Goal: Use online tool/utility

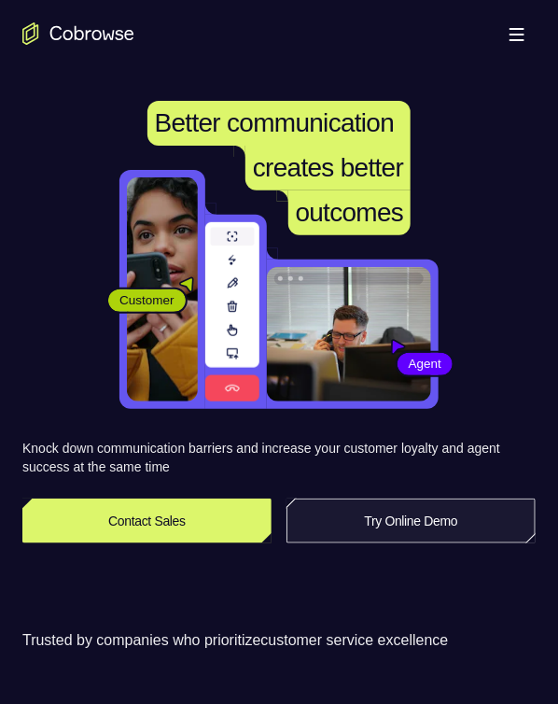
click at [347, 516] on link "Try Online Demo" at bounding box center [411, 521] width 249 height 45
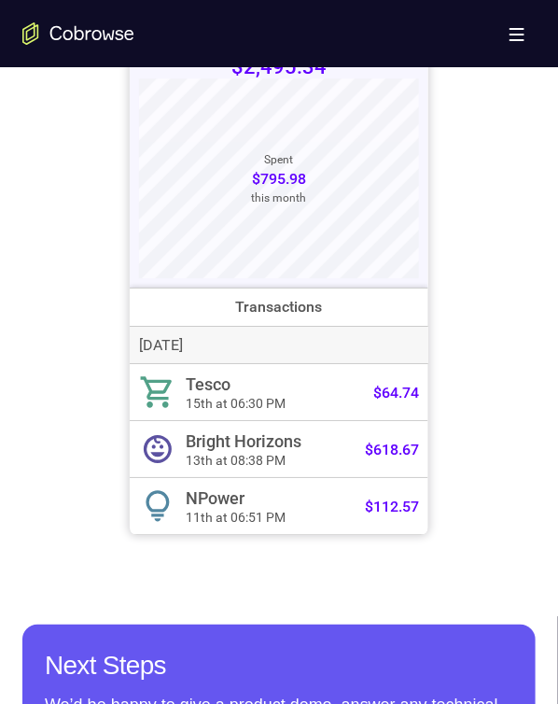
scroll to position [784, 0]
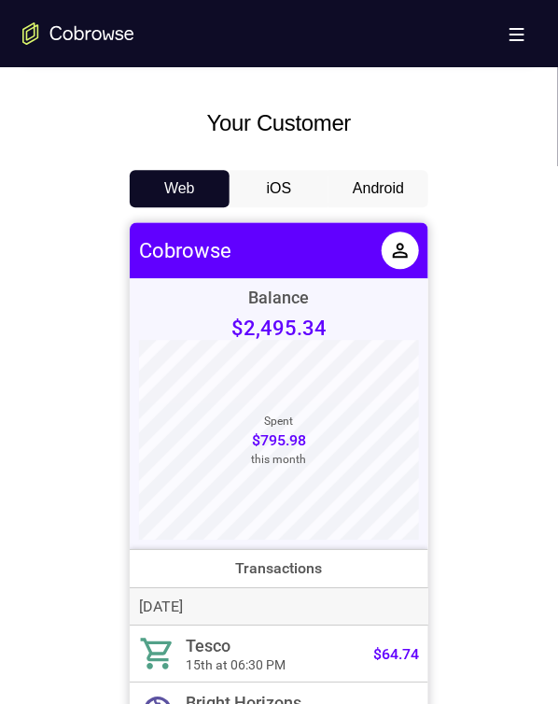
click at [389, 177] on button "Android" at bounding box center [379, 188] width 100 height 37
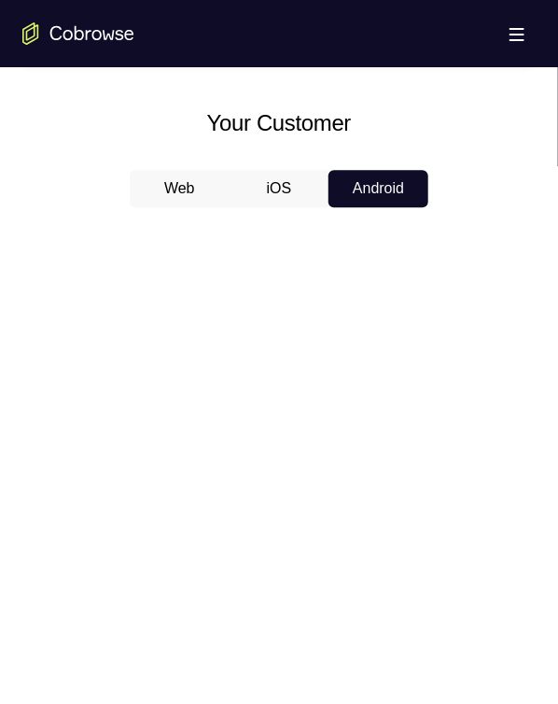
click at [389, 177] on button "Android" at bounding box center [379, 188] width 100 height 37
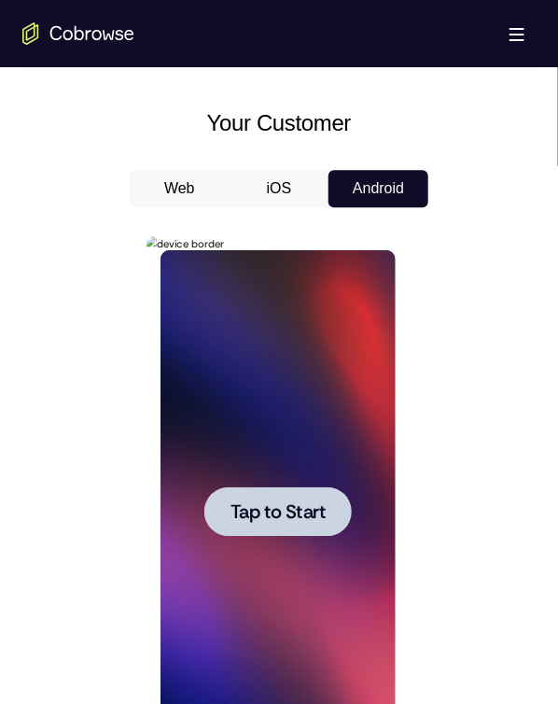
scroll to position [0, 0]
click at [295, 509] on span "Tap to Start" at bounding box center [277, 510] width 95 height 19
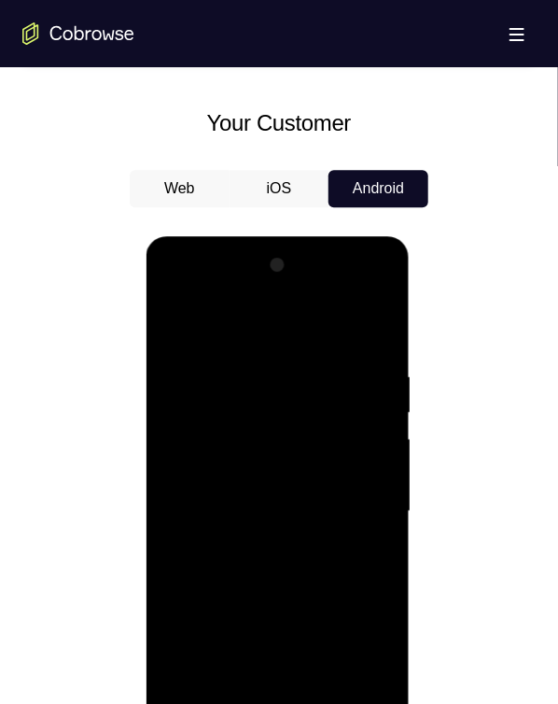
scroll to position [1400, 0]
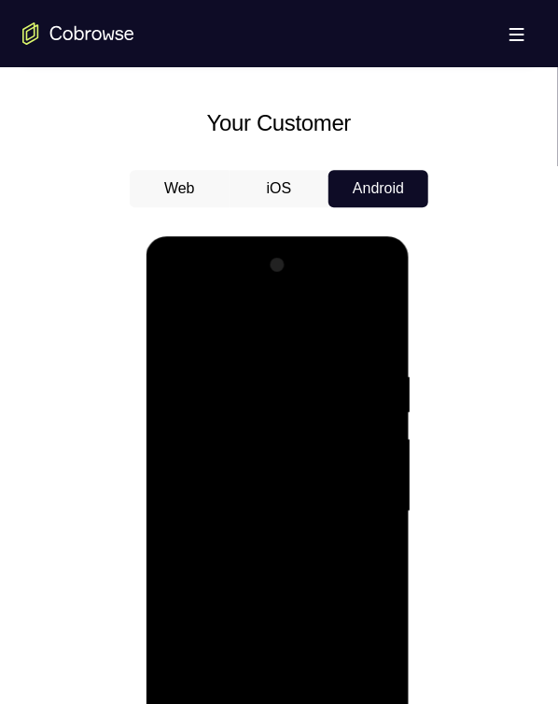
click at [363, 667] on div at bounding box center [277, 510] width 235 height 523
click at [194, 285] on div at bounding box center [277, 510] width 235 height 523
click at [243, 410] on div at bounding box center [277, 510] width 235 height 523
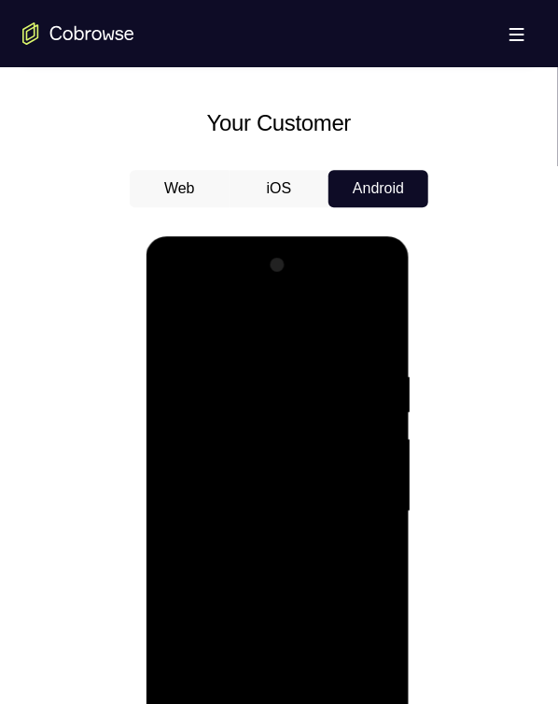
click at [245, 399] on div at bounding box center [277, 510] width 235 height 523
click at [310, 405] on div at bounding box center [277, 510] width 235 height 523
click at [297, 623] on div at bounding box center [277, 510] width 235 height 523
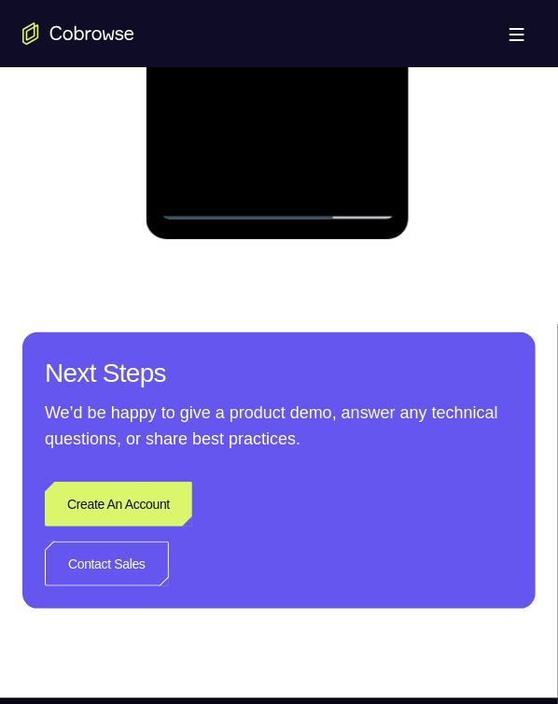
scroll to position [1400, 0]
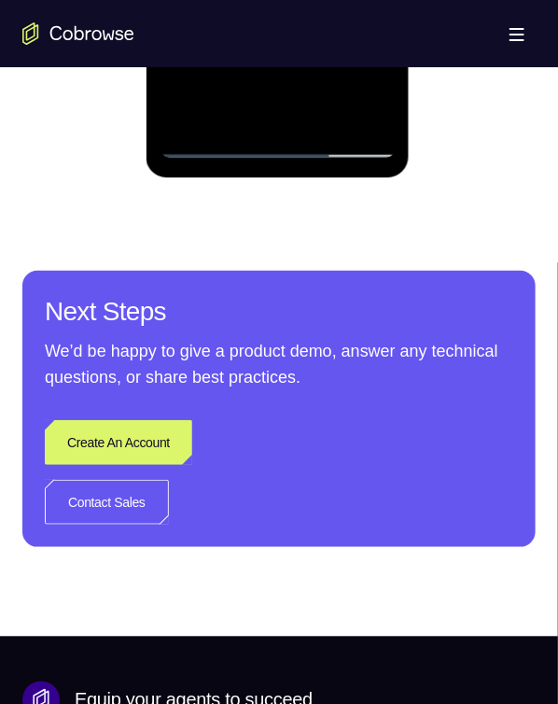
drag, startPoint x: 276, startPoint y: 135, endPoint x: 279, endPoint y: 146, distance: 10.6
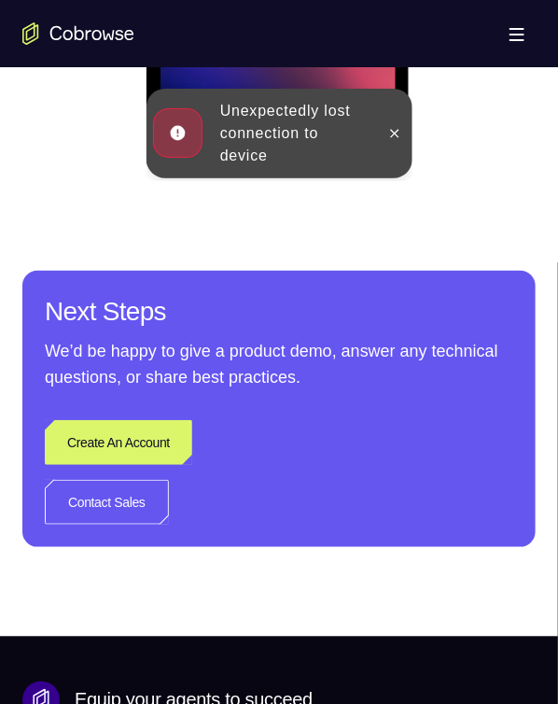
drag, startPoint x: 120, startPoint y: 214, endPoint x: 90, endPoint y: 553, distance: 340.3
click at [400, 134] on icon at bounding box center [394, 134] width 15 height 15
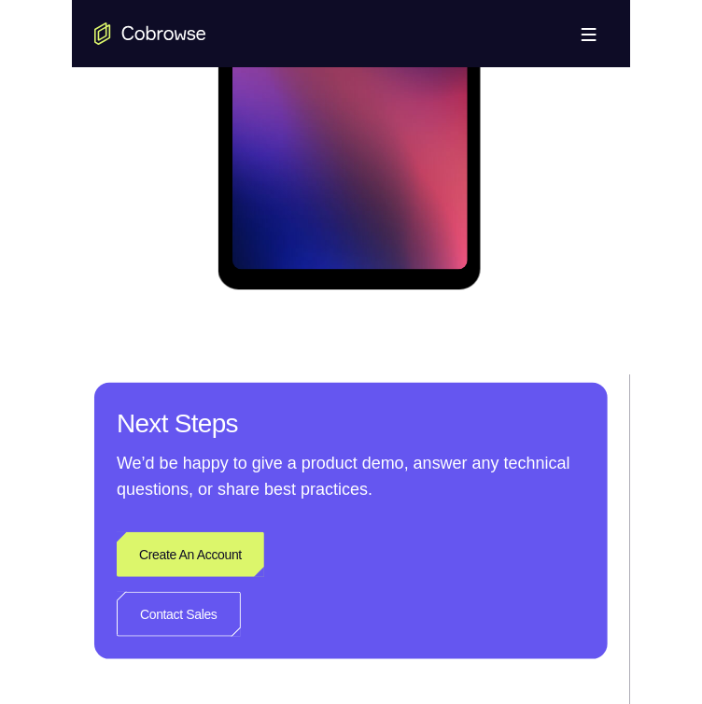
scroll to position [952, 0]
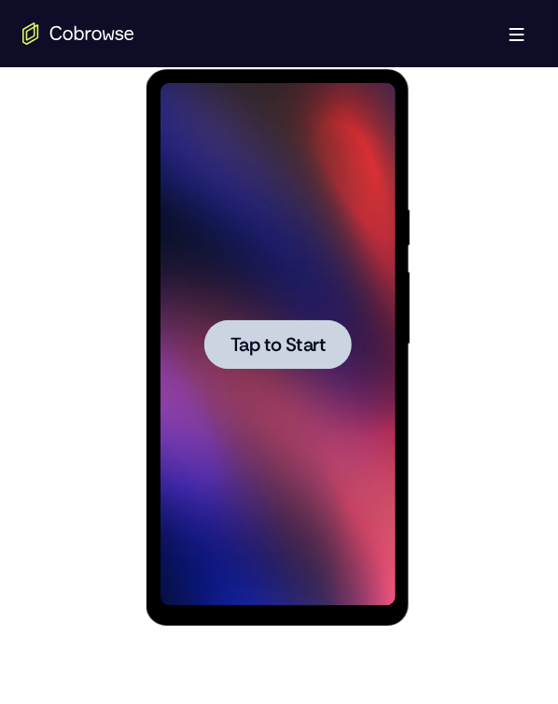
click at [283, 348] on span "Tap to Start" at bounding box center [277, 343] width 95 height 19
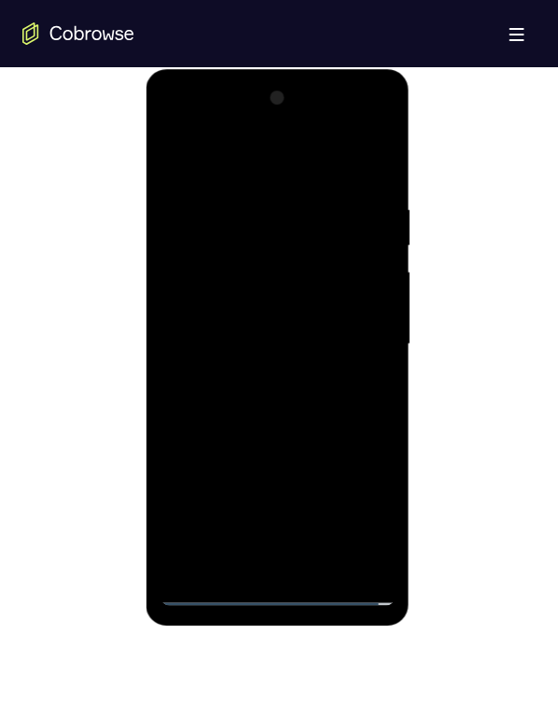
drag, startPoint x: 280, startPoint y: 585, endPoint x: 284, endPoint y: 572, distance: 13.6
click at [280, 585] on div at bounding box center [277, 343] width 235 height 523
click at [273, 585] on div at bounding box center [277, 343] width 235 height 523
click at [338, 581] on div at bounding box center [277, 343] width 235 height 523
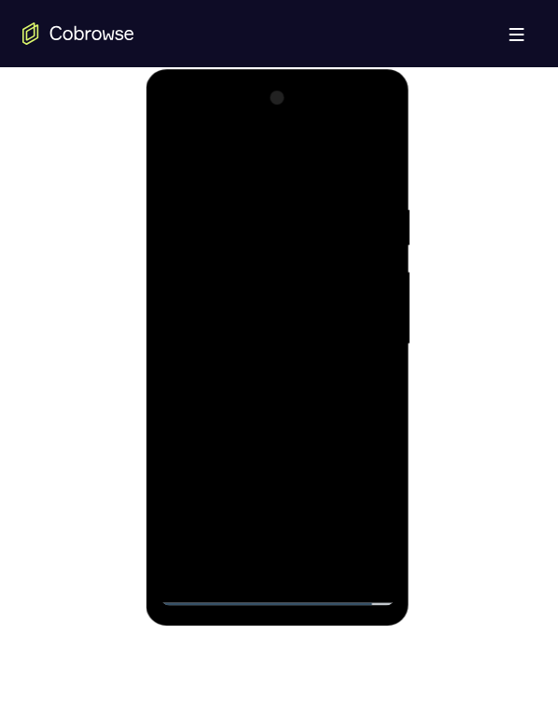
drag, startPoint x: 192, startPoint y: 513, endPoint x: 461, endPoint y: 624, distance: 291.0
click at [471, 625] on div at bounding box center [279, 342] width 514 height 574
click at [346, 586] on div at bounding box center [277, 343] width 235 height 523
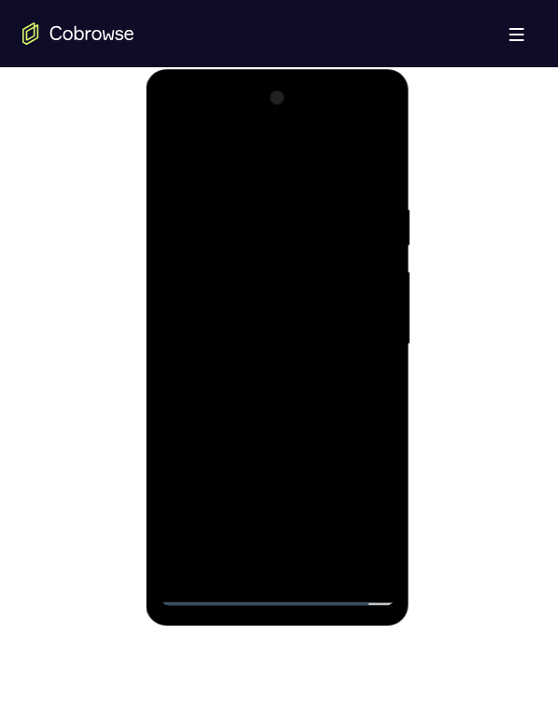
click at [346, 586] on div at bounding box center [277, 343] width 235 height 523
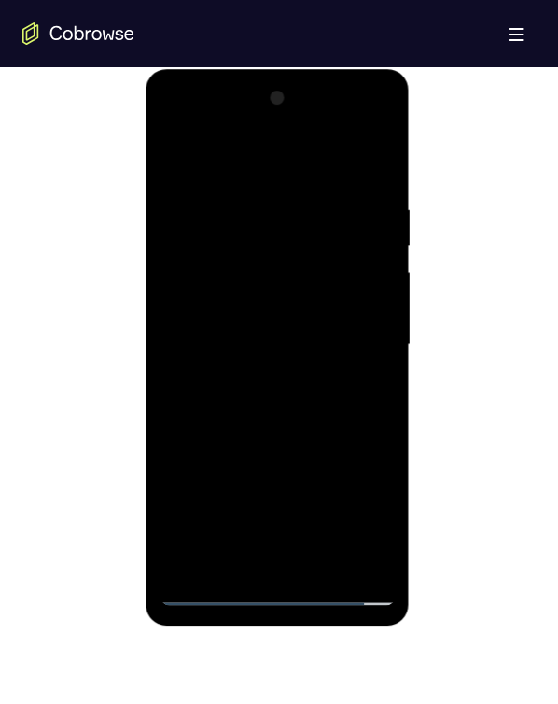
click at [243, 420] on div at bounding box center [277, 343] width 235 height 523
click at [273, 585] on div at bounding box center [277, 343] width 235 height 523
click at [208, 588] on div at bounding box center [277, 343] width 235 height 523
drag, startPoint x: 242, startPoint y: 392, endPoint x: 217, endPoint y: 92, distance: 301.7
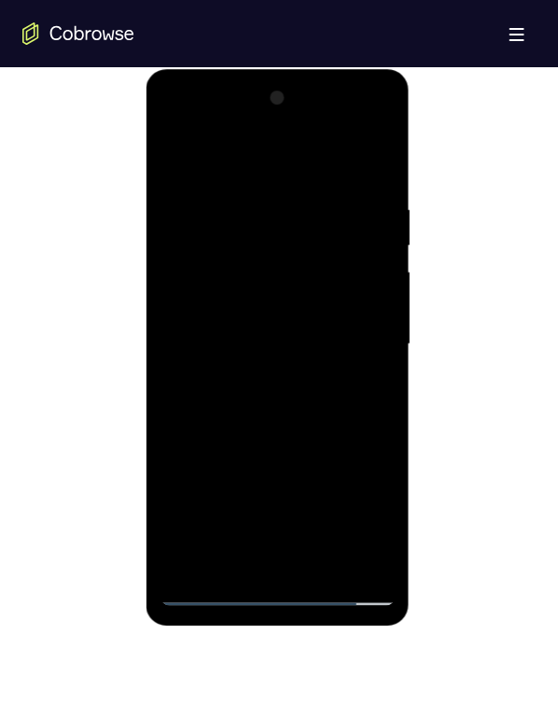
click at [162, 68] on html "Online web based iOS Simulators and Android Emulators. Run iPhone, iPad, Mobile…" at bounding box center [279, 348] width 266 height 560
click at [205, 326] on div at bounding box center [277, 343] width 235 height 523
click at [194, 322] on div at bounding box center [277, 343] width 235 height 523
click at [322, 354] on div at bounding box center [277, 343] width 235 height 523
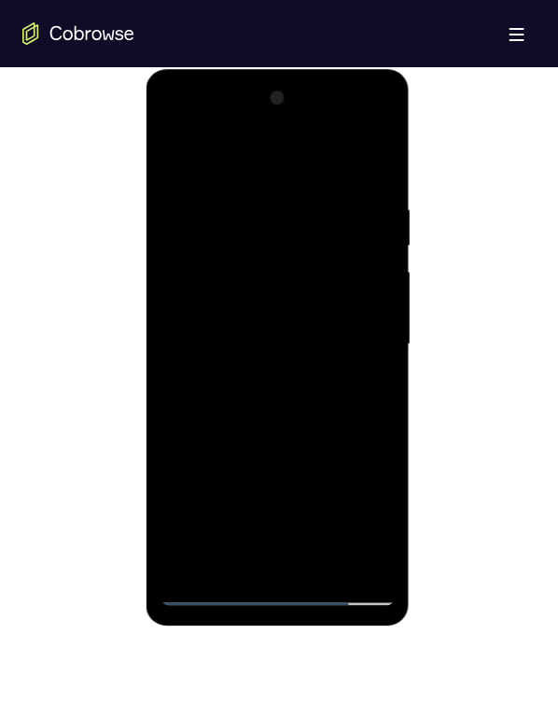
click at [274, 554] on div at bounding box center [277, 343] width 235 height 523
click at [239, 268] on div at bounding box center [277, 343] width 235 height 523
click at [237, 209] on div at bounding box center [277, 343] width 235 height 523
click at [254, 274] on div at bounding box center [277, 343] width 235 height 523
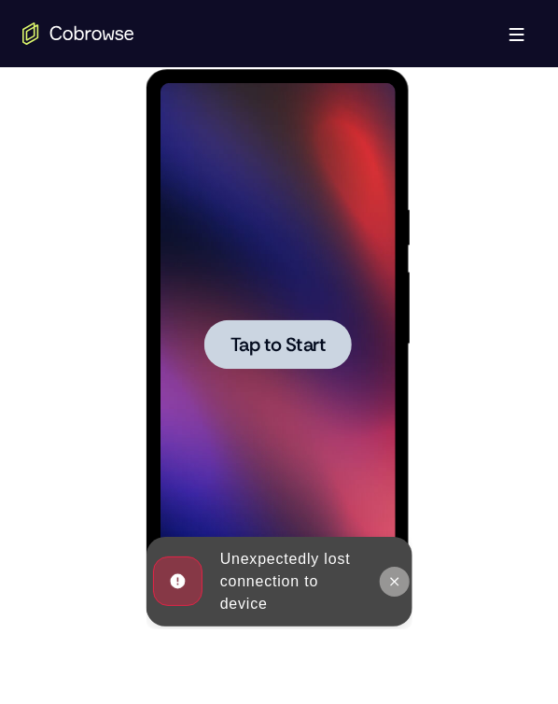
drag, startPoint x: 397, startPoint y: 574, endPoint x: 559, endPoint y: 648, distance: 178.4
click at [397, 574] on icon at bounding box center [394, 580] width 15 height 15
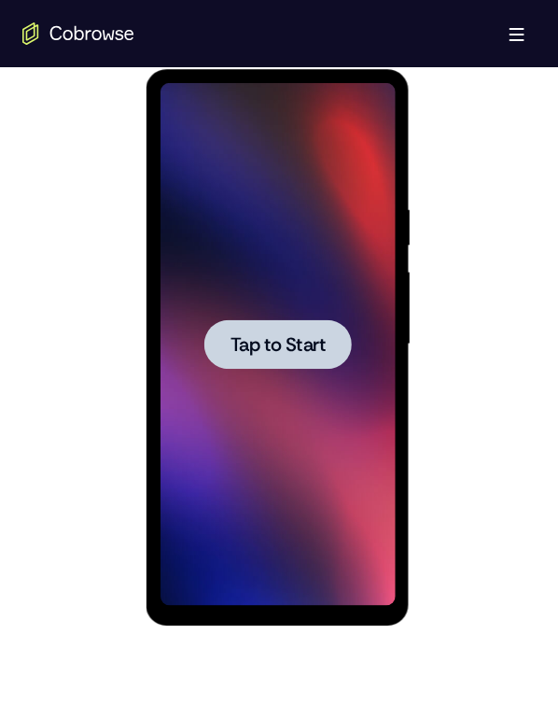
click at [304, 334] on span "Tap to Start" at bounding box center [277, 343] width 95 height 19
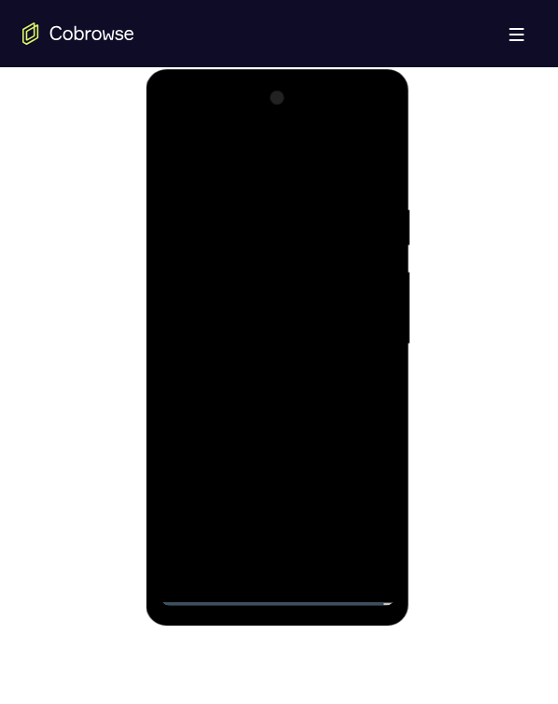
click at [284, 580] on div at bounding box center [277, 343] width 235 height 523
click at [266, 587] on div at bounding box center [277, 343] width 235 height 523
click at [209, 584] on div at bounding box center [277, 343] width 235 height 523
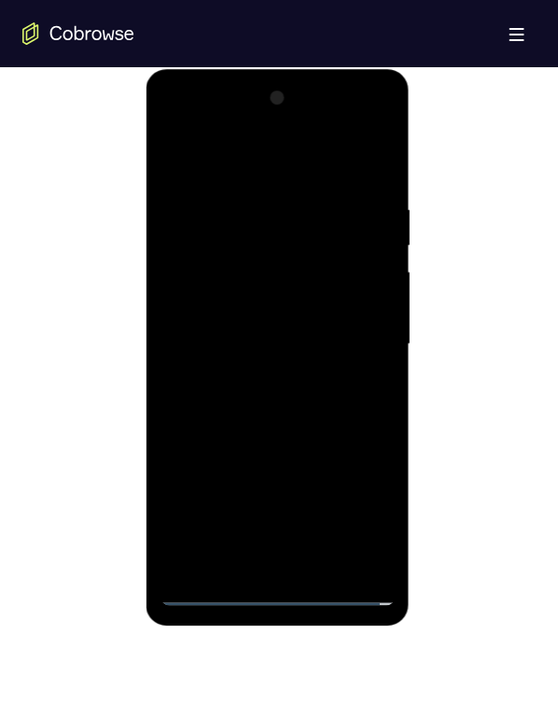
click at [209, 584] on div at bounding box center [277, 343] width 235 height 523
click at [213, 594] on div at bounding box center [277, 343] width 235 height 523
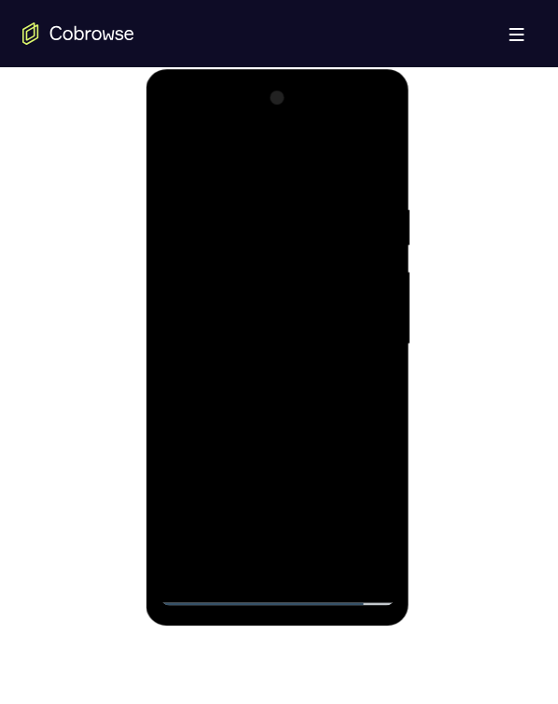
drag, startPoint x: 208, startPoint y: 585, endPoint x: 247, endPoint y: 169, distance: 418.3
click at [247, 169] on div at bounding box center [277, 343] width 235 height 523
drag, startPoint x: 247, startPoint y: 169, endPoint x: 244, endPoint y: 160, distance: 10.1
drag, startPoint x: 98, startPoint y: 92, endPoint x: 106, endPoint y: 374, distance: 283.0
click at [106, 374] on div at bounding box center [279, 342] width 514 height 574
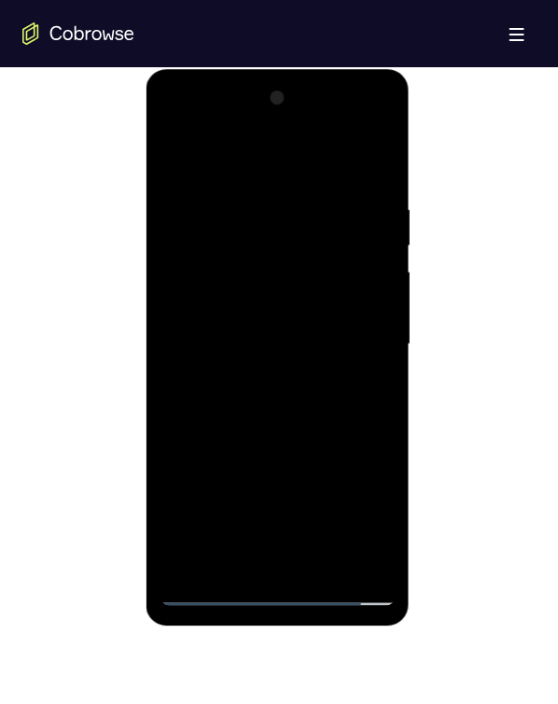
drag, startPoint x: 232, startPoint y: 275, endPoint x: 106, endPoint y: -60, distance: 357.8
click at [202, 314] on div at bounding box center [277, 343] width 235 height 523
click at [273, 401] on div at bounding box center [277, 343] width 235 height 523
click at [295, 557] on div at bounding box center [277, 343] width 235 height 523
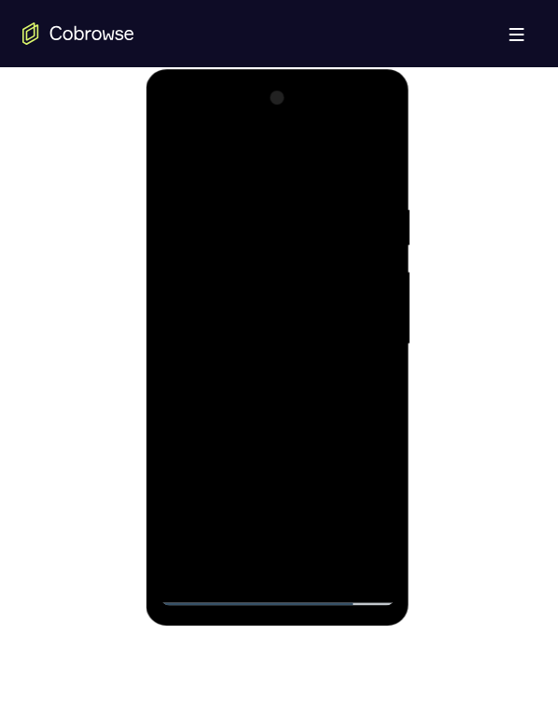
click at [216, 274] on div at bounding box center [277, 343] width 235 height 523
click at [201, 221] on div at bounding box center [277, 343] width 235 height 523
click at [231, 266] on div at bounding box center [277, 343] width 235 height 523
click at [359, 541] on div at bounding box center [277, 343] width 235 height 523
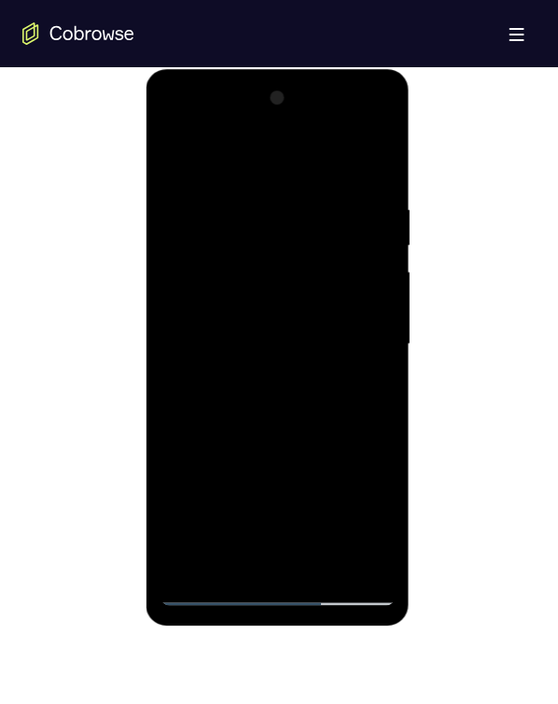
click at [357, 557] on div at bounding box center [277, 343] width 235 height 523
click at [260, 278] on div at bounding box center [277, 343] width 235 height 523
click at [203, 262] on div at bounding box center [277, 343] width 235 height 523
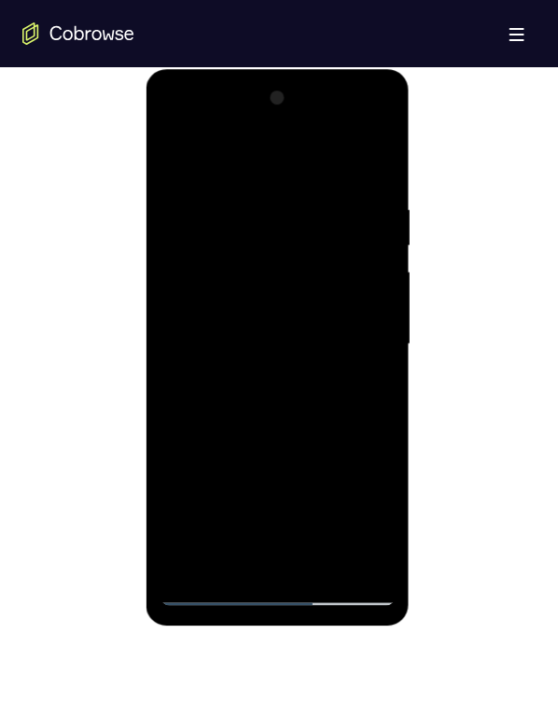
click at [275, 546] on div at bounding box center [277, 343] width 235 height 523
click at [275, 552] on div at bounding box center [277, 343] width 235 height 523
click at [359, 326] on div at bounding box center [277, 343] width 235 height 523
click at [366, 322] on div at bounding box center [277, 343] width 235 height 523
click at [174, 121] on div at bounding box center [277, 343] width 235 height 523
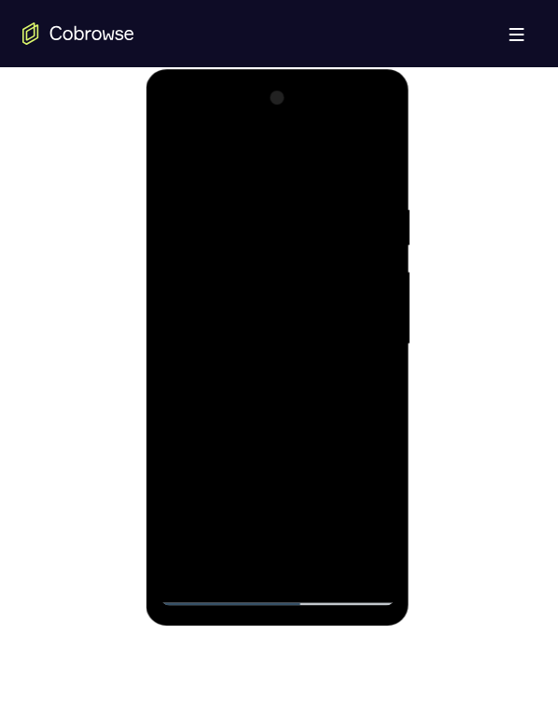
click at [315, 229] on div at bounding box center [277, 343] width 235 height 523
drag, startPoint x: 315, startPoint y: 229, endPoint x: 253, endPoint y: 256, distance: 67.3
click at [253, 253] on div at bounding box center [277, 343] width 235 height 523
click at [257, 263] on div at bounding box center [277, 343] width 235 height 523
click at [175, 120] on div at bounding box center [277, 343] width 235 height 523
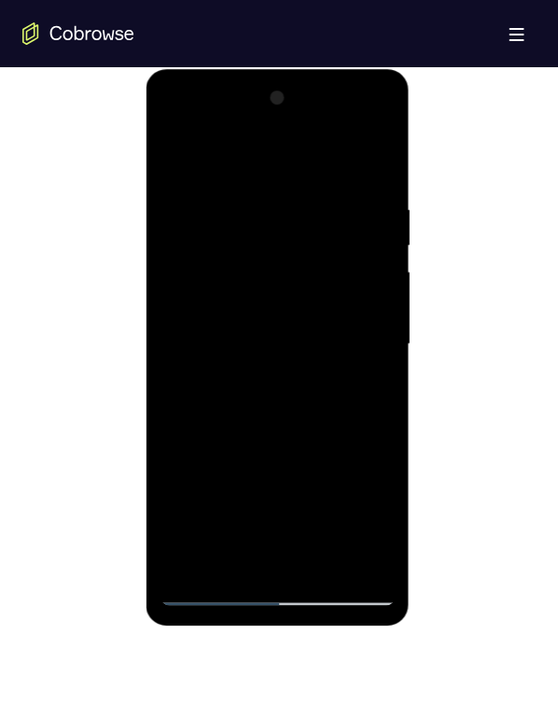
click at [175, 120] on div at bounding box center [277, 343] width 235 height 523
click at [279, 486] on div at bounding box center [277, 343] width 235 height 523
drag, startPoint x: 404, startPoint y: 548, endPoint x: 559, endPoint y: 618, distance: 170.1
click at [404, 548] on div at bounding box center [278, 346] width 264 height 557
click at [386, 564] on div at bounding box center [277, 343] width 235 height 523
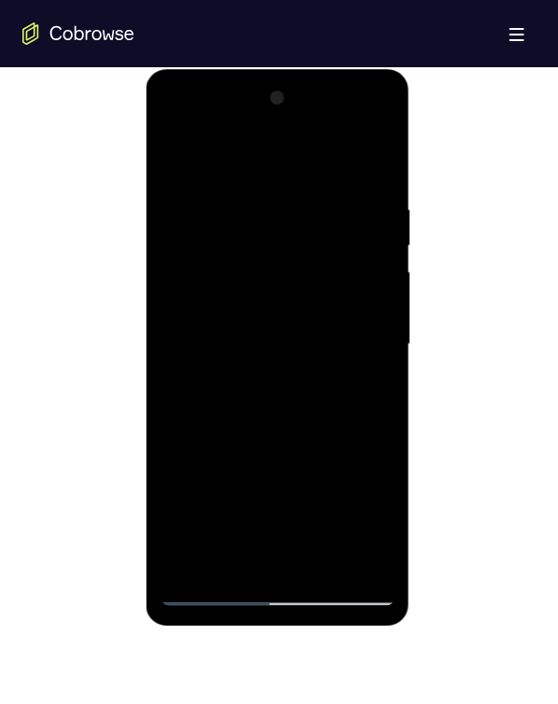
click at [386, 564] on div at bounding box center [277, 343] width 235 height 523
click at [303, 440] on div at bounding box center [277, 343] width 235 height 523
click at [215, 343] on div at bounding box center [277, 343] width 235 height 523
click at [328, 383] on div at bounding box center [277, 343] width 235 height 523
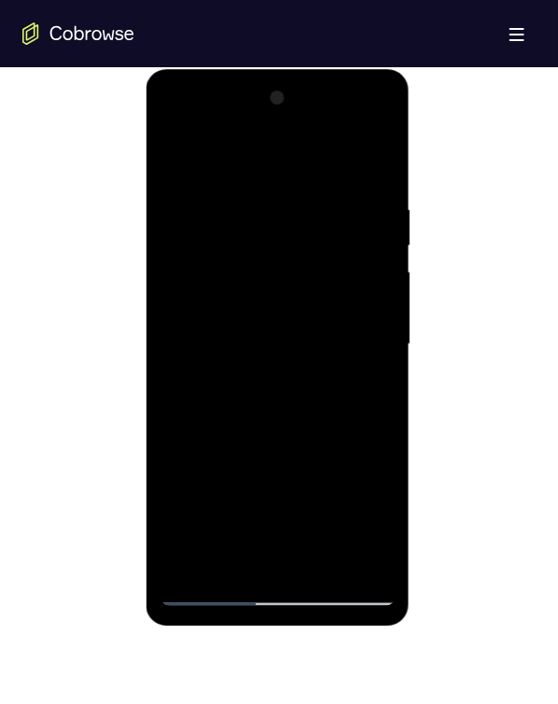
click at [234, 277] on div at bounding box center [277, 343] width 235 height 523
click at [172, 113] on div at bounding box center [277, 343] width 235 height 523
click at [299, 439] on div at bounding box center [277, 343] width 235 height 523
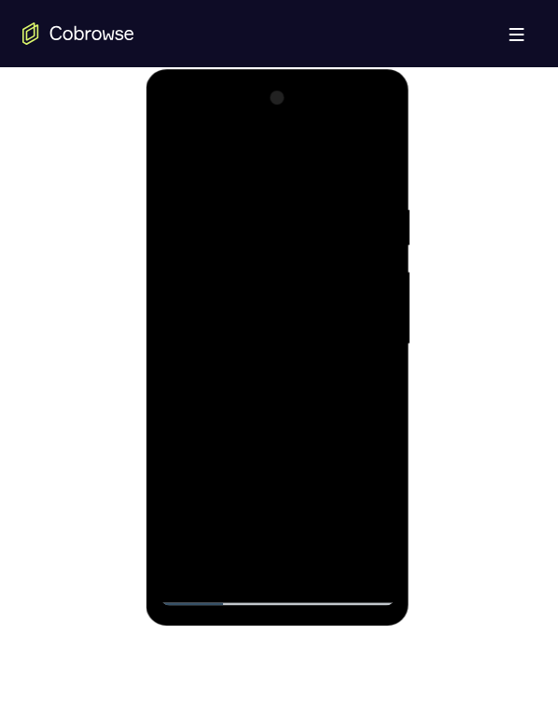
click at [176, 117] on div at bounding box center [277, 343] width 235 height 523
click at [286, 449] on div at bounding box center [277, 343] width 235 height 523
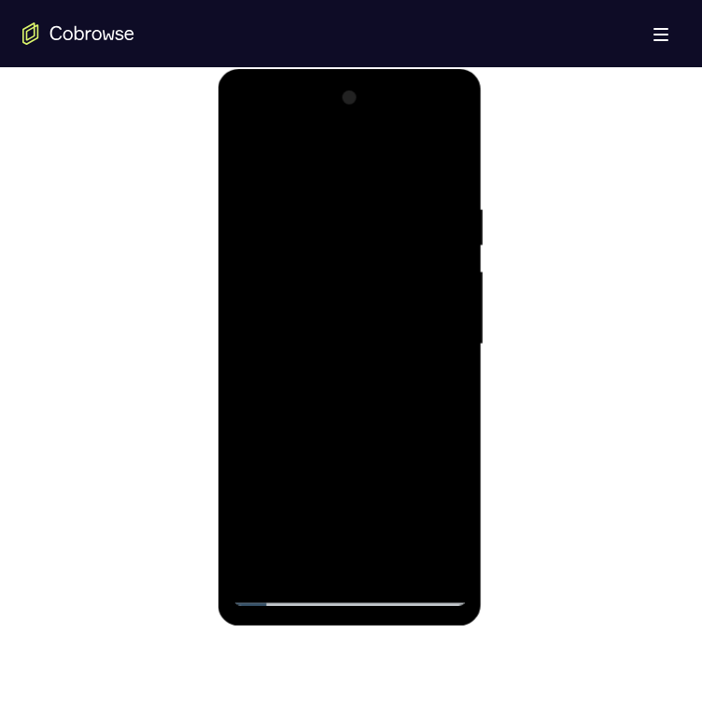
click at [445, 409] on div at bounding box center [349, 344] width 235 height 523
click at [248, 120] on div at bounding box center [349, 344] width 235 height 523
click at [255, 122] on div at bounding box center [349, 344] width 235 height 523
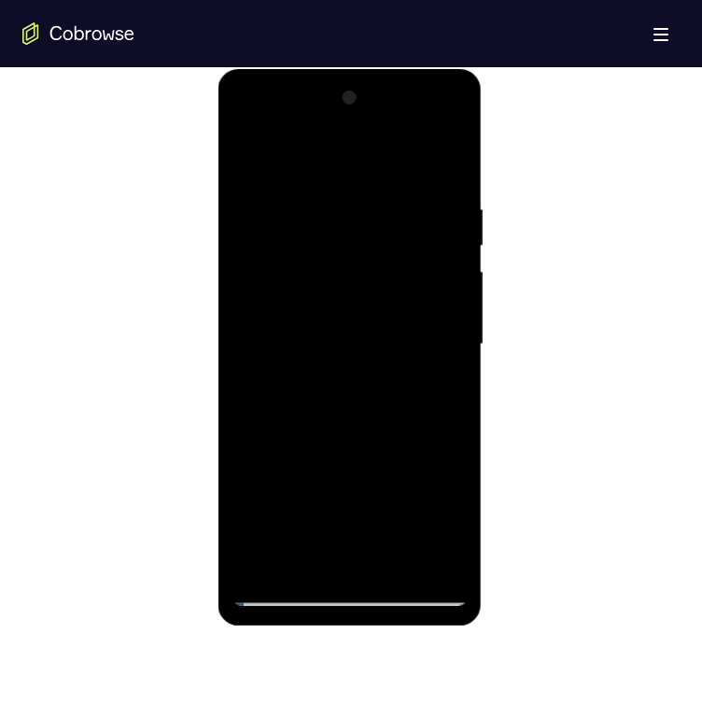
click at [255, 156] on div at bounding box center [349, 344] width 235 height 523
click at [314, 69] on div at bounding box center [350, 69] width 264 height 0
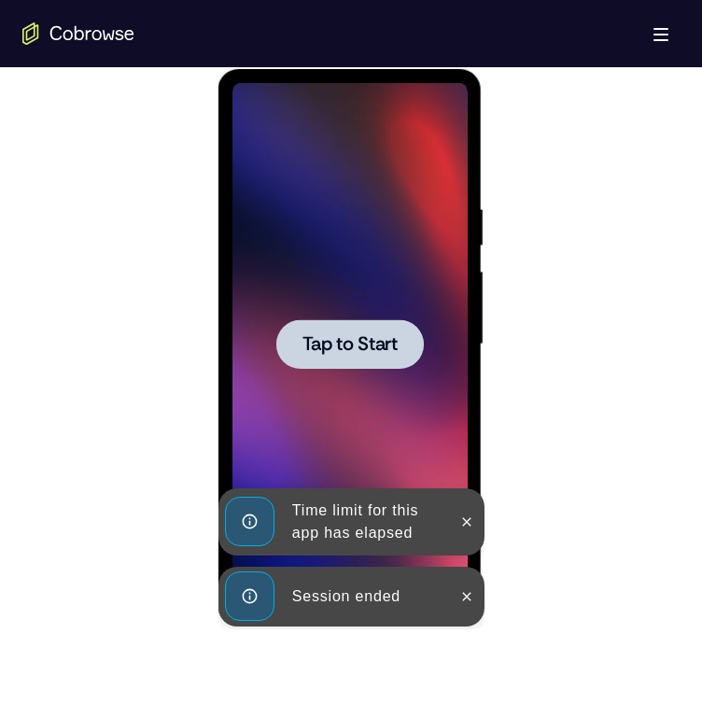
click at [445, 596] on div "Session ended" at bounding box center [365, 596] width 163 height 37
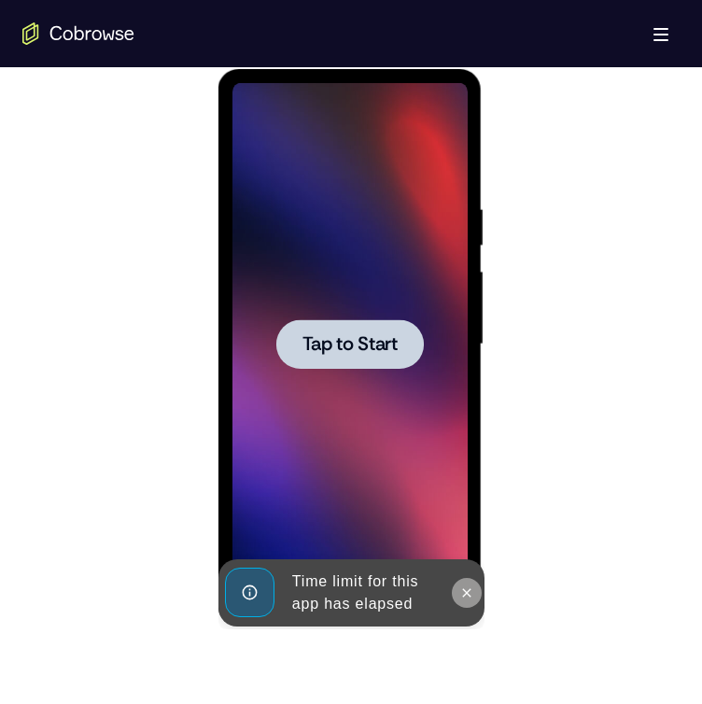
click at [466, 583] on button at bounding box center [466, 593] width 30 height 30
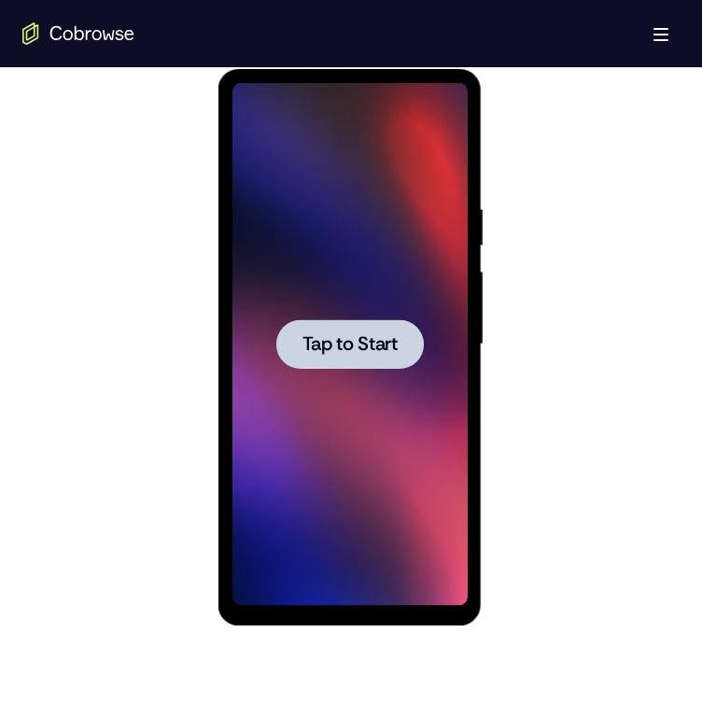
click at [364, 330] on div at bounding box center [349, 343] width 148 height 49
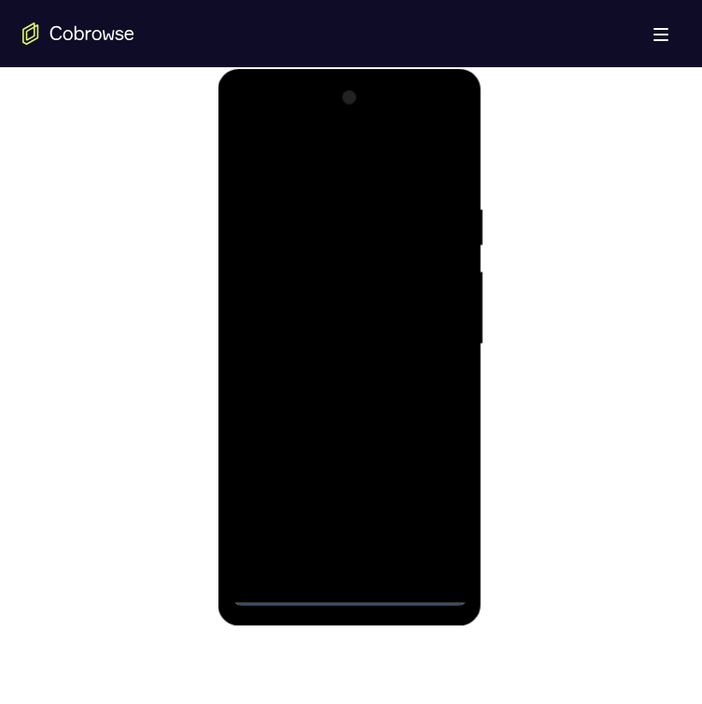
click at [430, 405] on div at bounding box center [349, 344] width 235 height 523
click at [345, 592] on div at bounding box center [349, 344] width 235 height 523
drag, startPoint x: 305, startPoint y: 353, endPoint x: 296, endPoint y: 190, distance: 162.8
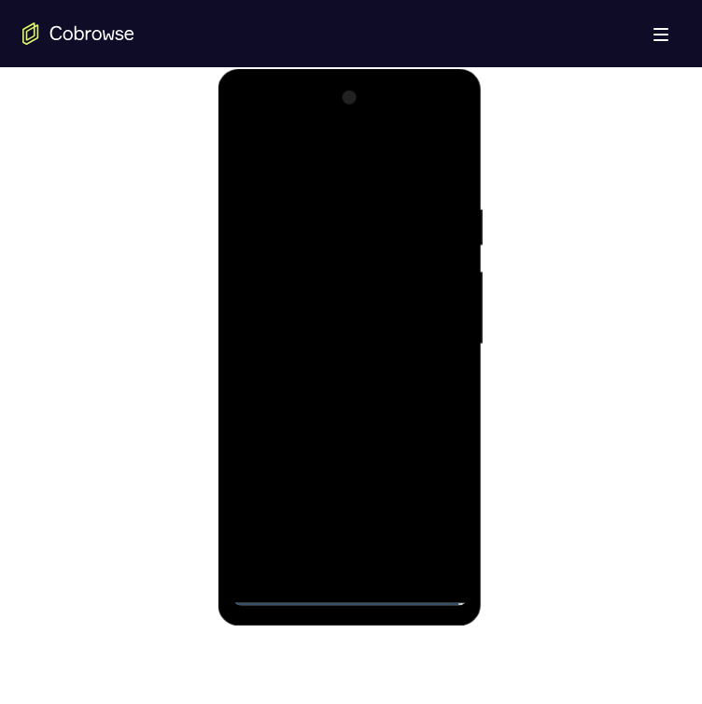
click at [557, 163] on div at bounding box center [350, 342] width 657 height 574
click at [276, 314] on div at bounding box center [349, 344] width 235 height 523
click at [324, 385] on div at bounding box center [349, 344] width 235 height 523
